Goal: Task Accomplishment & Management: Use online tool/utility

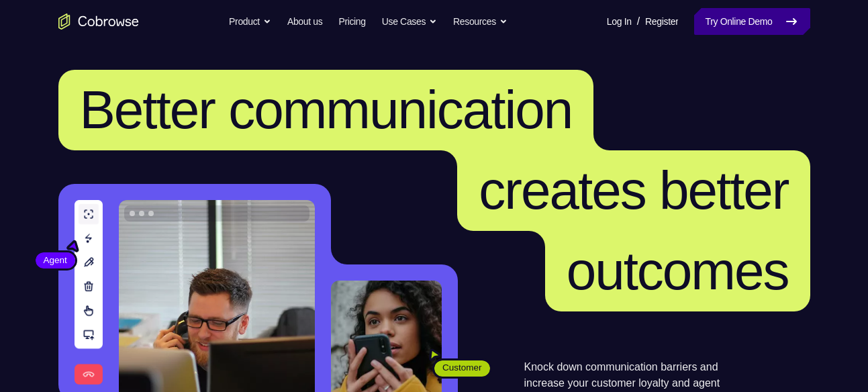
click at [718, 21] on link "Try Online Demo" at bounding box center [751, 21] width 115 height 27
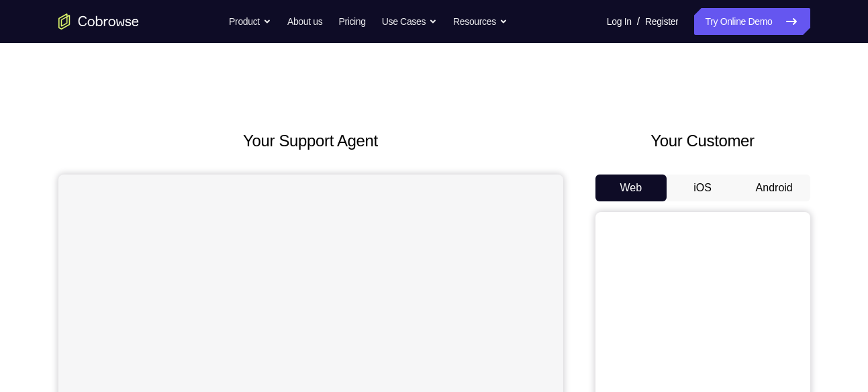
click at [777, 187] on button "Android" at bounding box center [774, 188] width 72 height 27
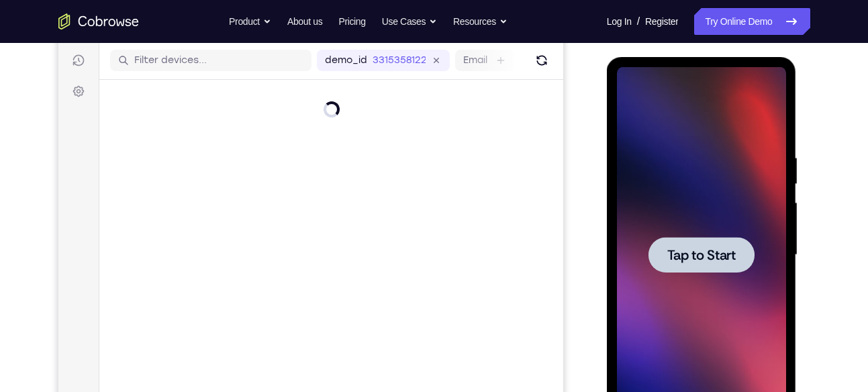
click at [838, 280] on div "Your Support Agent Your Customer Web iOS Android Next Steps We’d be happy to gi…" at bounding box center [434, 320] width 859 height 885
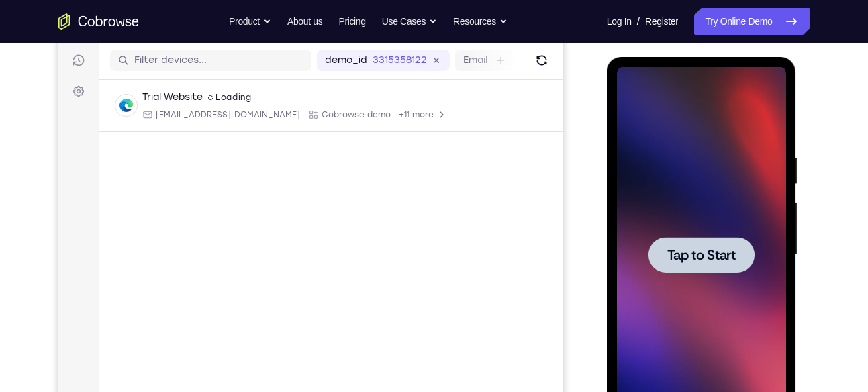
click at [771, 270] on div at bounding box center [701, 255] width 169 height 376
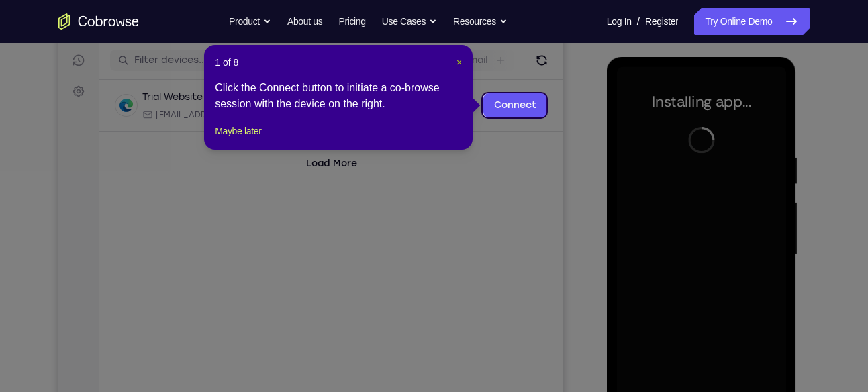
click at [461, 62] on span "×" at bounding box center [458, 62] width 5 height 11
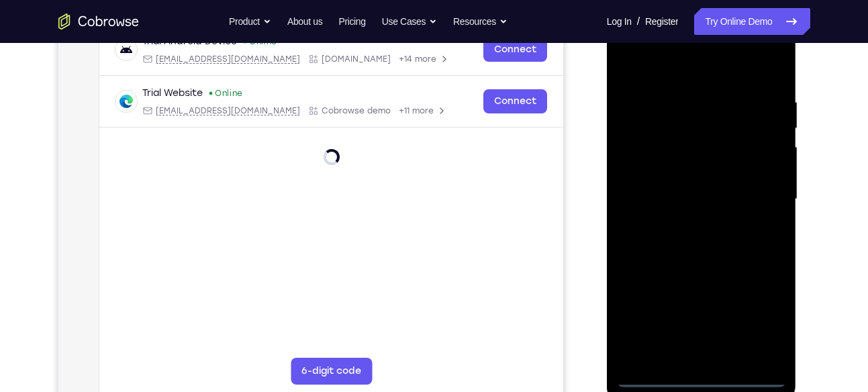
scroll to position [222, 0]
click at [698, 370] on div at bounding box center [701, 199] width 169 height 376
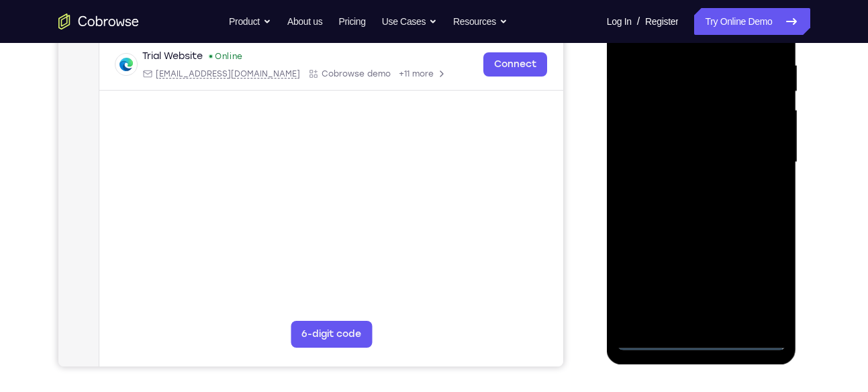
scroll to position [258, 0]
click at [703, 337] on div at bounding box center [701, 162] width 169 height 376
click at [760, 281] on div at bounding box center [701, 162] width 169 height 376
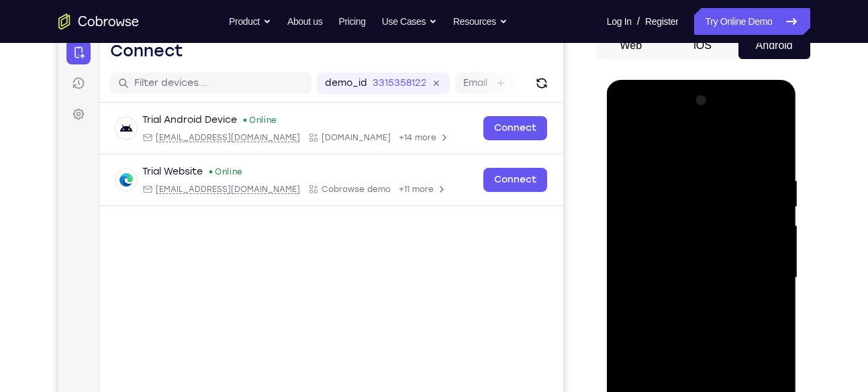
scroll to position [142, 0]
click at [626, 123] on div at bounding box center [701, 279] width 169 height 376
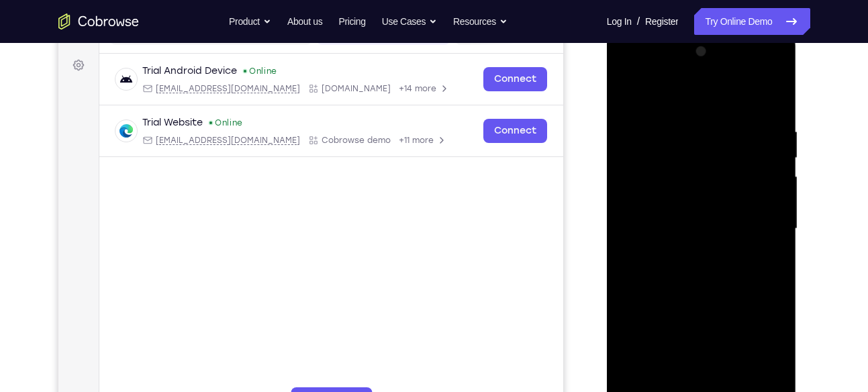
click at [761, 223] on div at bounding box center [701, 229] width 169 height 376
click at [691, 254] on div at bounding box center [701, 229] width 169 height 376
click at [685, 215] on div at bounding box center [701, 229] width 169 height 376
click at [661, 201] on div at bounding box center [701, 229] width 169 height 376
click at [661, 221] on div at bounding box center [701, 229] width 169 height 376
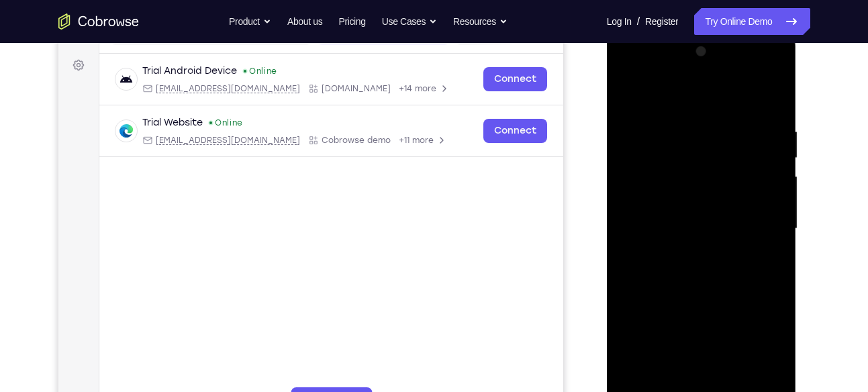
click at [647, 272] on div at bounding box center [701, 229] width 169 height 376
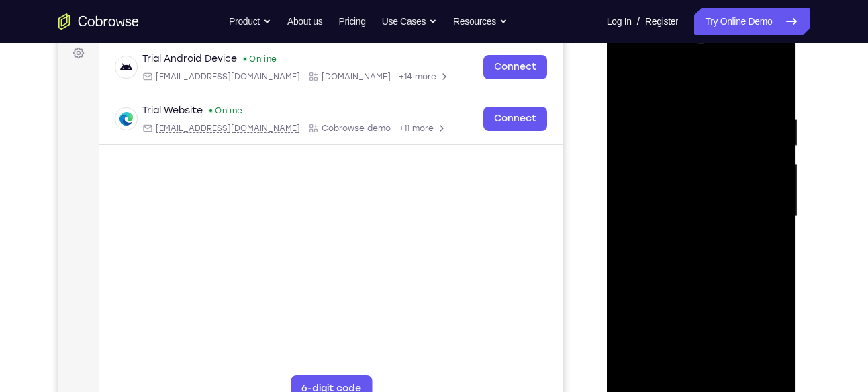
click at [649, 148] on div at bounding box center [701, 217] width 169 height 376
click at [774, 100] on div at bounding box center [701, 217] width 169 height 376
drag, startPoint x: 675, startPoint y: 252, endPoint x: 676, endPoint y: 238, distance: 14.2
click at [676, 238] on div at bounding box center [701, 217] width 169 height 376
click at [773, 81] on div at bounding box center [701, 217] width 169 height 376
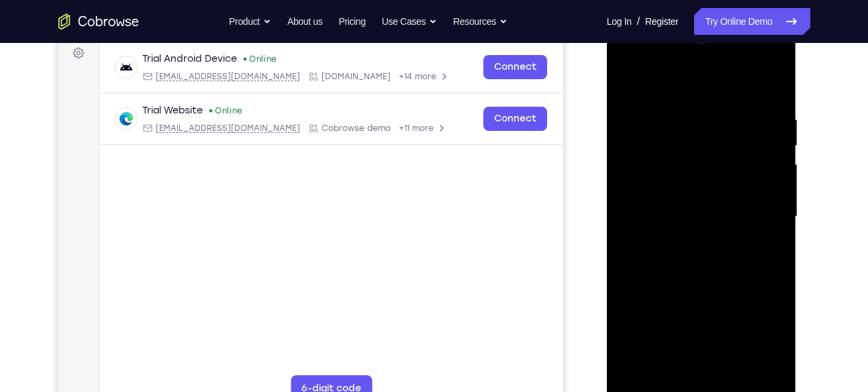
click at [628, 77] on div at bounding box center [701, 217] width 169 height 376
click at [683, 107] on div at bounding box center [701, 217] width 169 height 376
click at [775, 86] on div at bounding box center [701, 217] width 169 height 376
click at [734, 370] on div at bounding box center [701, 217] width 169 height 376
click at [696, 289] on div at bounding box center [701, 217] width 169 height 376
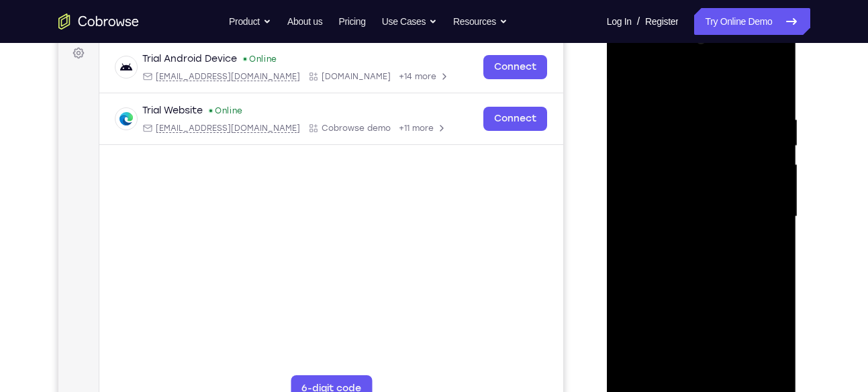
click at [703, 213] on div at bounding box center [701, 217] width 169 height 376
click at [771, 348] on div at bounding box center [701, 217] width 169 height 376
click at [765, 248] on div at bounding box center [701, 217] width 169 height 376
click at [632, 83] on div at bounding box center [701, 217] width 169 height 376
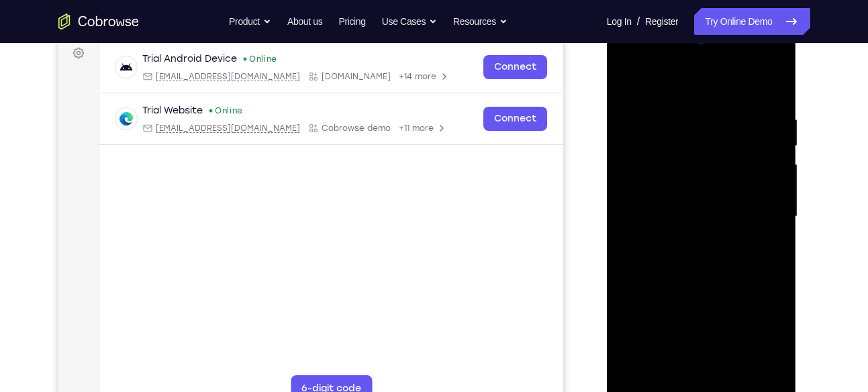
drag, startPoint x: 699, startPoint y: 245, endPoint x: 729, endPoint y: 129, distance: 120.0
click at [729, 129] on div at bounding box center [701, 217] width 169 height 376
drag, startPoint x: 711, startPoint y: 298, endPoint x: 735, endPoint y: 124, distance: 175.5
click at [735, 124] on div at bounding box center [701, 217] width 169 height 376
drag, startPoint x: 734, startPoint y: 279, endPoint x: 733, endPoint y: 175, distance: 104.7
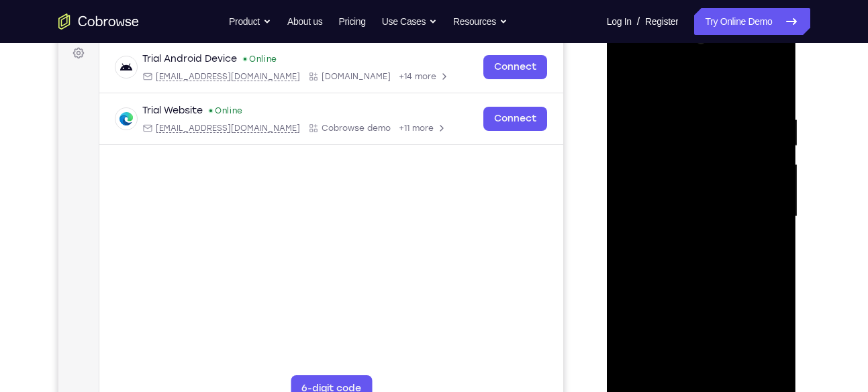
click at [733, 175] on div at bounding box center [701, 217] width 169 height 376
drag, startPoint x: 722, startPoint y: 272, endPoint x: 731, endPoint y: 235, distance: 38.1
click at [731, 235] on div at bounding box center [701, 217] width 169 height 376
drag, startPoint x: 738, startPoint y: 234, endPoint x: 740, endPoint y: 147, distance: 86.6
click at [740, 147] on div at bounding box center [701, 217] width 169 height 376
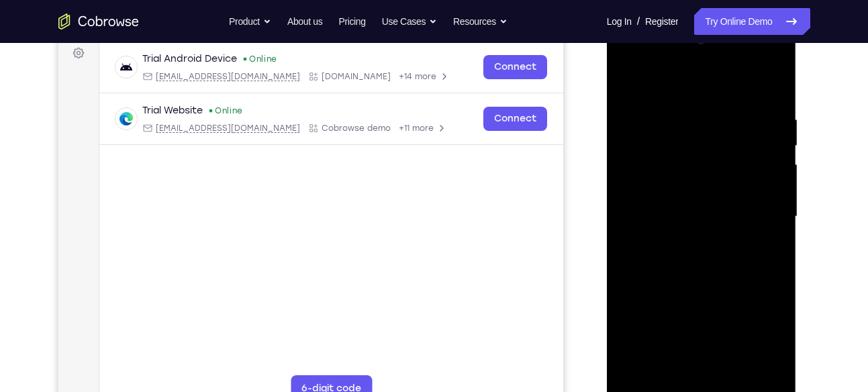
drag, startPoint x: 718, startPoint y: 250, endPoint x: 738, endPoint y: 136, distance: 115.2
click at [738, 136] on div at bounding box center [701, 217] width 169 height 376
drag, startPoint x: 705, startPoint y: 210, endPoint x: 711, endPoint y: 103, distance: 106.9
click at [711, 103] on div at bounding box center [701, 217] width 169 height 376
drag, startPoint x: 693, startPoint y: 252, endPoint x: 714, endPoint y: 155, distance: 99.5
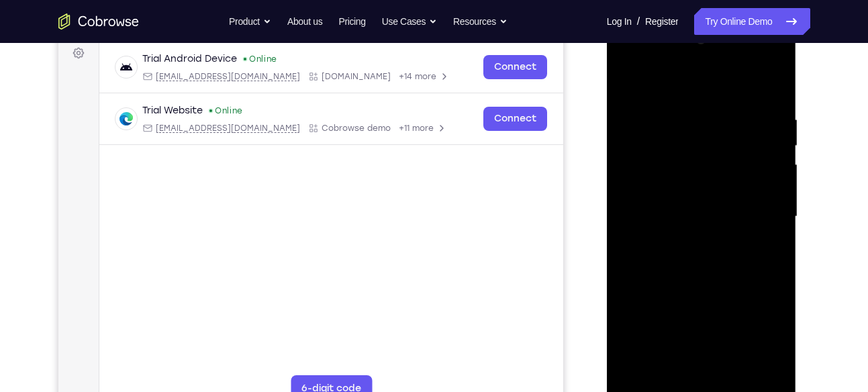
click at [714, 155] on div at bounding box center [701, 217] width 169 height 376
drag, startPoint x: 712, startPoint y: 190, endPoint x: 711, endPoint y: 143, distance: 47.0
click at [711, 143] on div at bounding box center [701, 217] width 169 height 376
drag, startPoint x: 730, startPoint y: 203, endPoint x: 734, endPoint y: 187, distance: 16.6
click at [734, 187] on div at bounding box center [701, 217] width 169 height 376
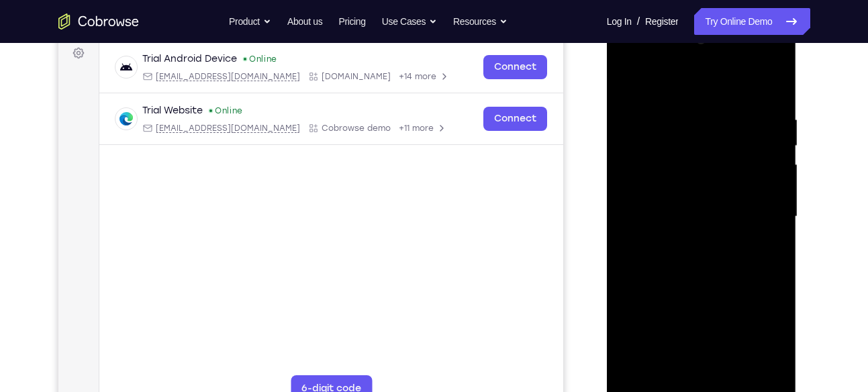
drag, startPoint x: 673, startPoint y: 236, endPoint x: 693, endPoint y: 153, distance: 85.2
click at [693, 153] on div at bounding box center [701, 217] width 169 height 376
drag, startPoint x: 693, startPoint y: 239, endPoint x: 718, endPoint y: 107, distance: 134.6
click at [718, 107] on div at bounding box center [701, 217] width 169 height 376
drag, startPoint x: 714, startPoint y: 228, endPoint x: 719, endPoint y: 171, distance: 57.9
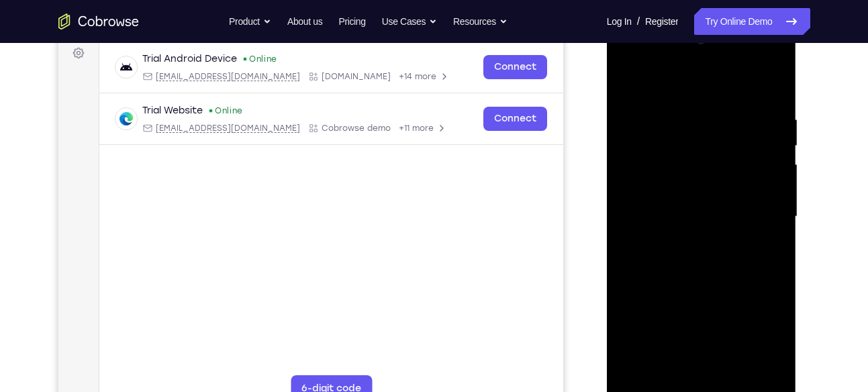
click at [719, 171] on div at bounding box center [701, 217] width 169 height 376
drag, startPoint x: 746, startPoint y: 276, endPoint x: 749, endPoint y: 232, distance: 43.8
click at [749, 232] on div at bounding box center [701, 217] width 169 height 376
drag, startPoint x: 740, startPoint y: 226, endPoint x: 738, endPoint y: 125, distance: 101.4
click at [738, 125] on div at bounding box center [701, 217] width 169 height 376
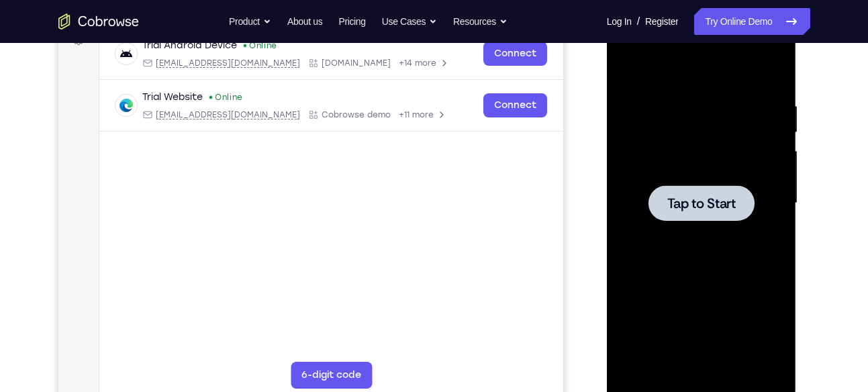
scroll to position [0, 0]
